Goal: Task Accomplishment & Management: Manage account settings

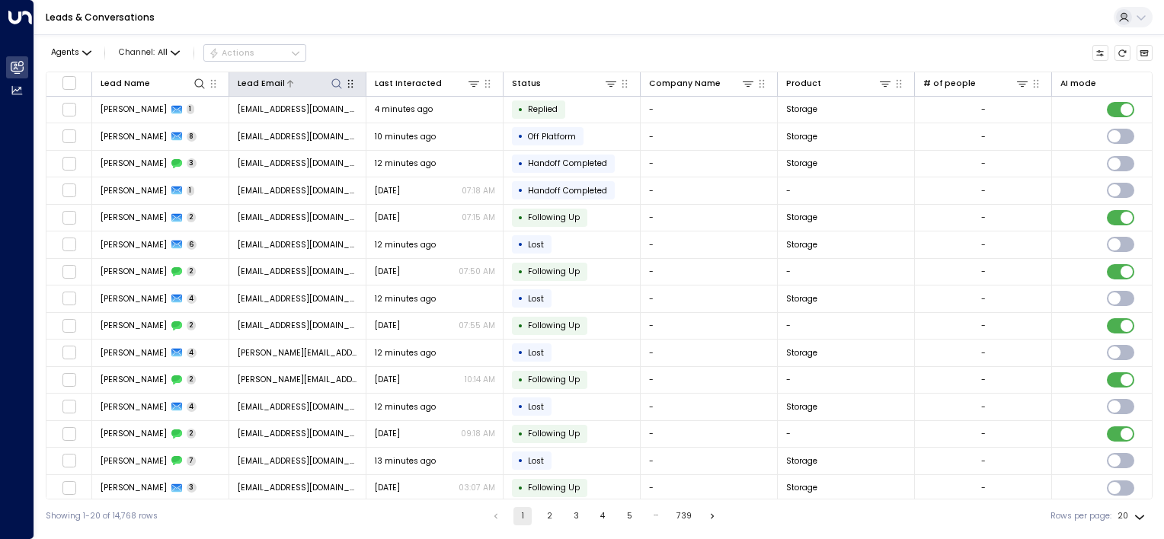
click at [337, 85] on icon at bounding box center [336, 83] width 10 height 10
type input "**********"
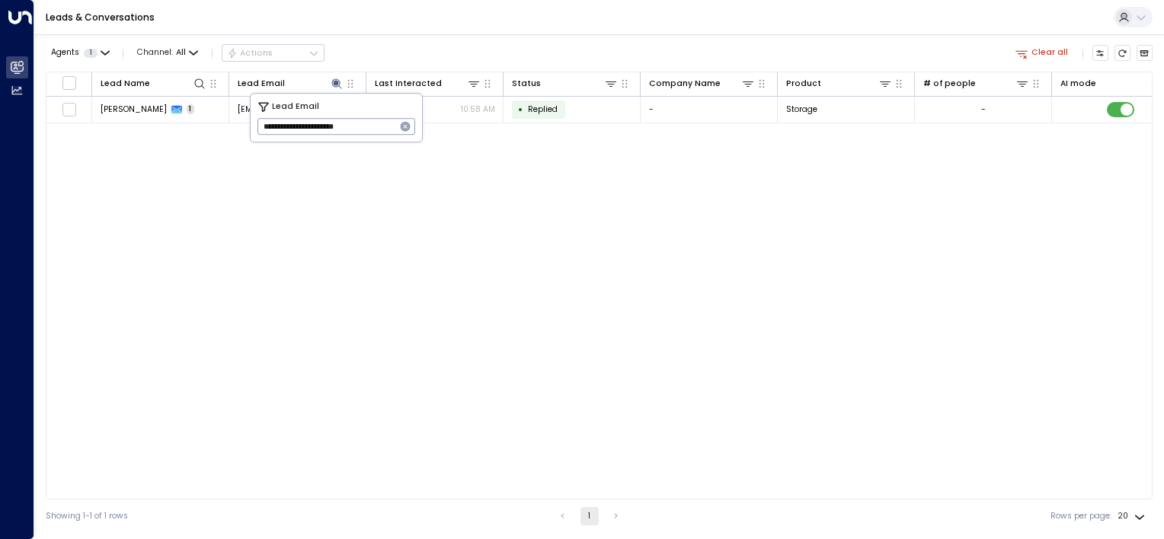
click at [581, 188] on div "Lead Name Lead Email Last Interacted Status Company Name Product # of people AI…" at bounding box center [599, 286] width 1107 height 428
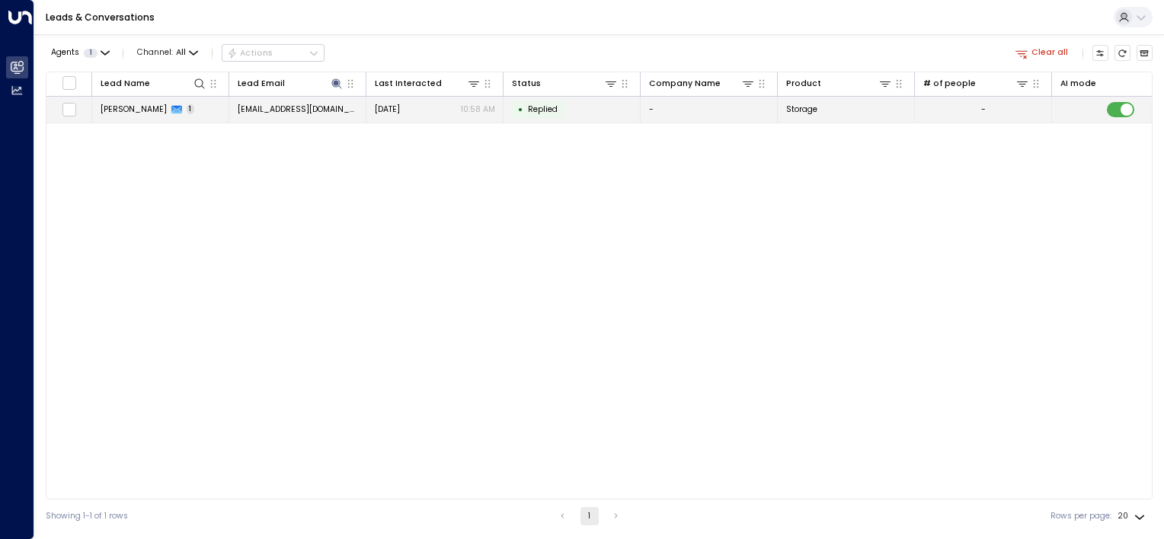
click at [285, 111] on span "[EMAIL_ADDRESS][DOMAIN_NAME]" at bounding box center [298, 109] width 120 height 11
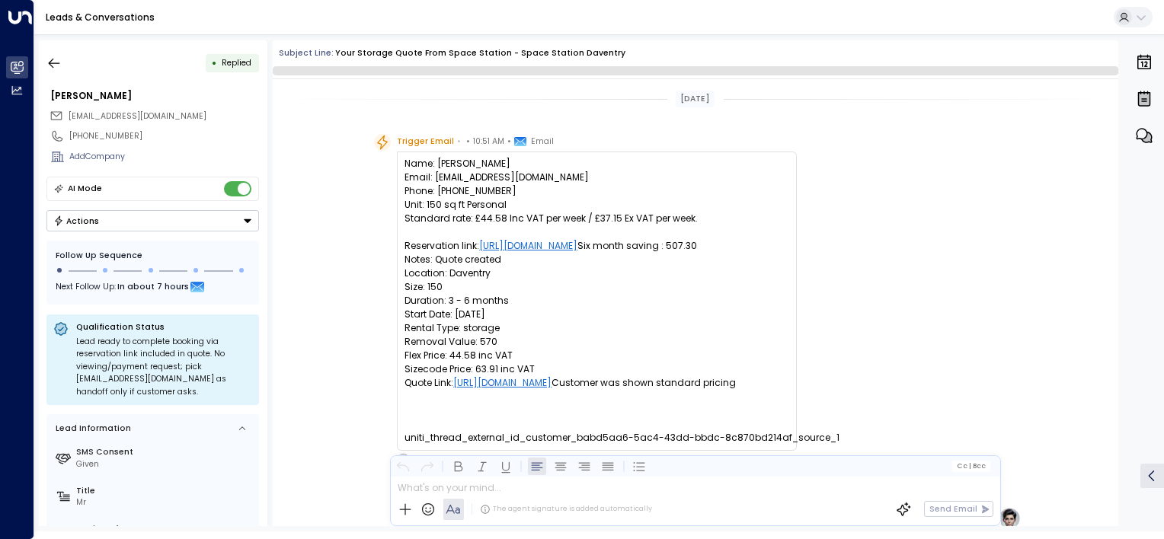
scroll to position [601, 0]
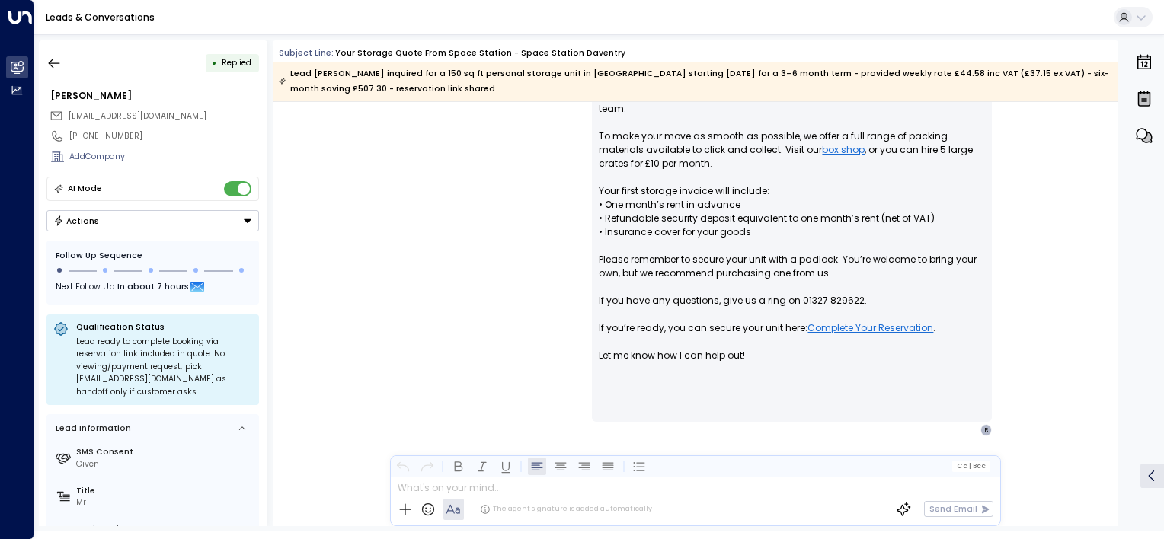
click at [153, 217] on button "Actions" at bounding box center [152, 220] width 213 height 21
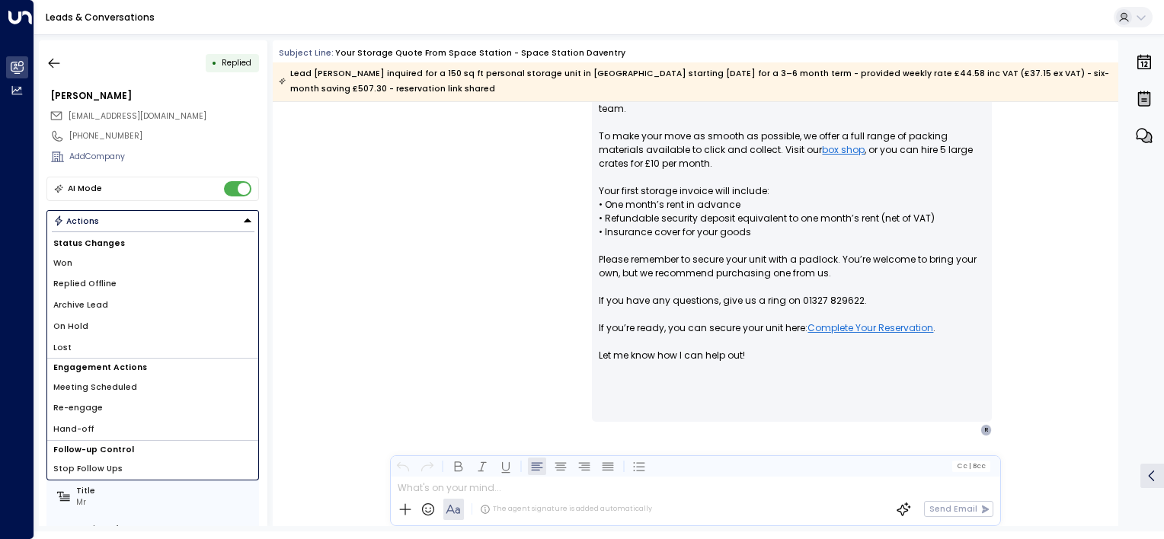
click at [104, 471] on span "Stop Follow Ups" at bounding box center [87, 469] width 69 height 12
